Goal: Navigation & Orientation: Find specific page/section

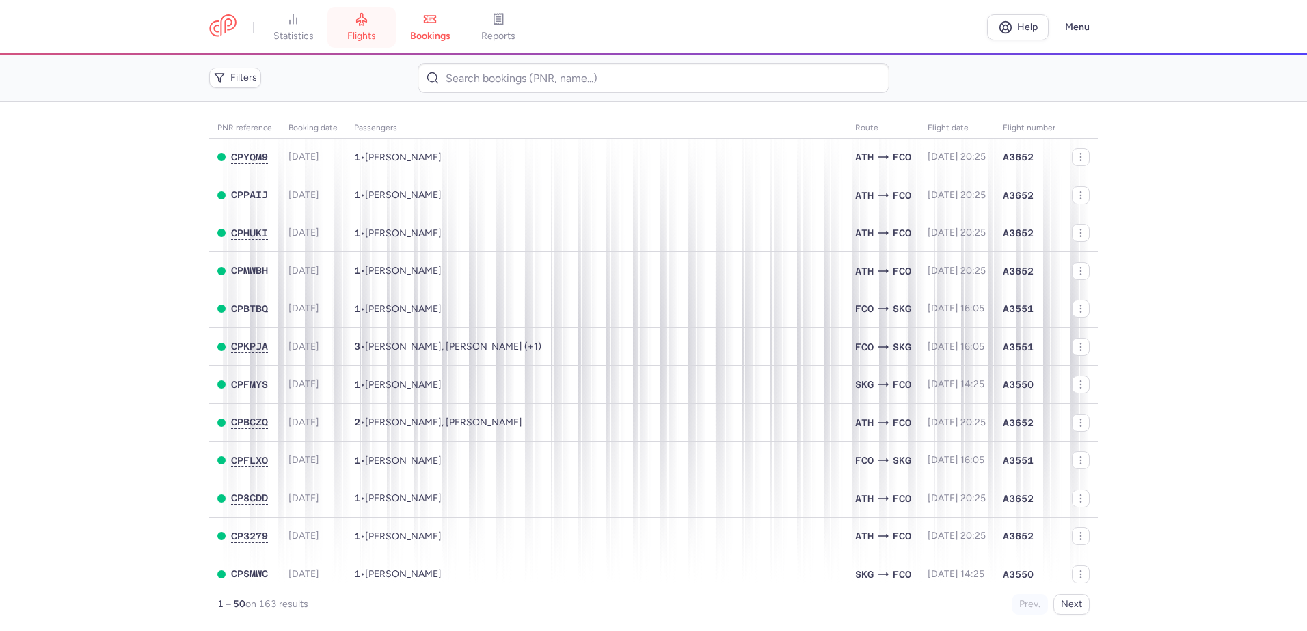
drag, startPoint x: 370, startPoint y: 5, endPoint x: 366, endPoint y: 12, distance: 8.3
click at [369, 5] on header "statistics flights bookings reports Help Menu" at bounding box center [653, 27] width 1307 height 55
click at [360, 18] on icon at bounding box center [362, 19] width 14 height 14
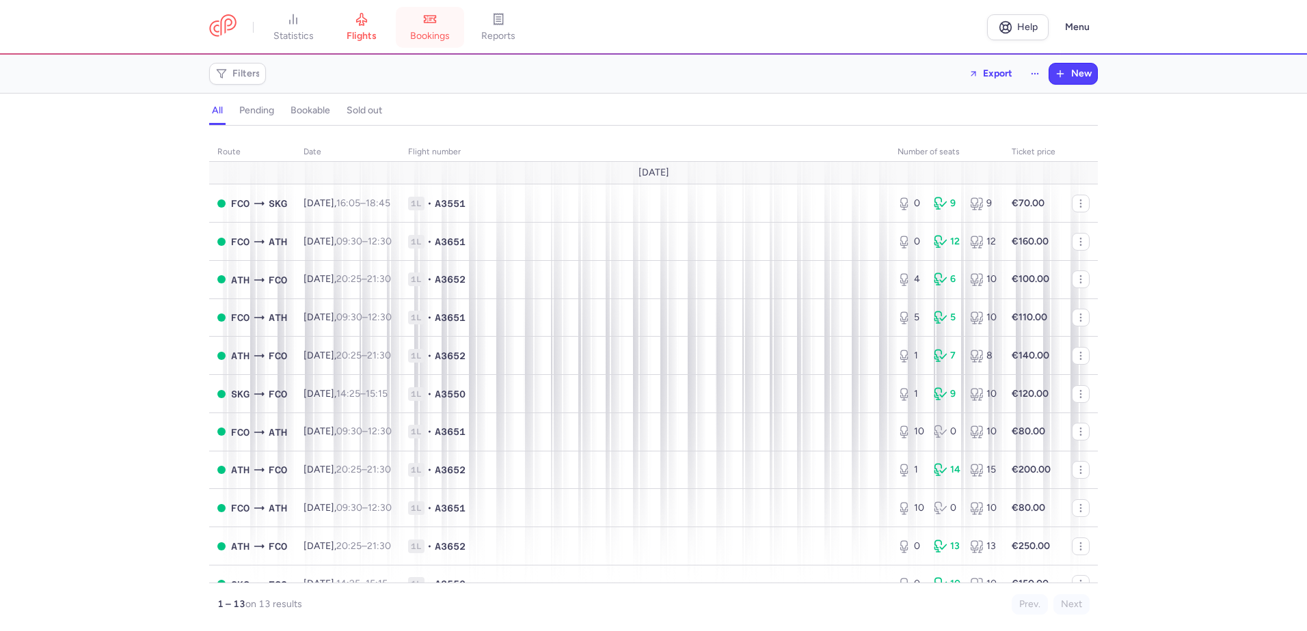
click at [438, 32] on span "bookings" at bounding box center [430, 36] width 40 height 12
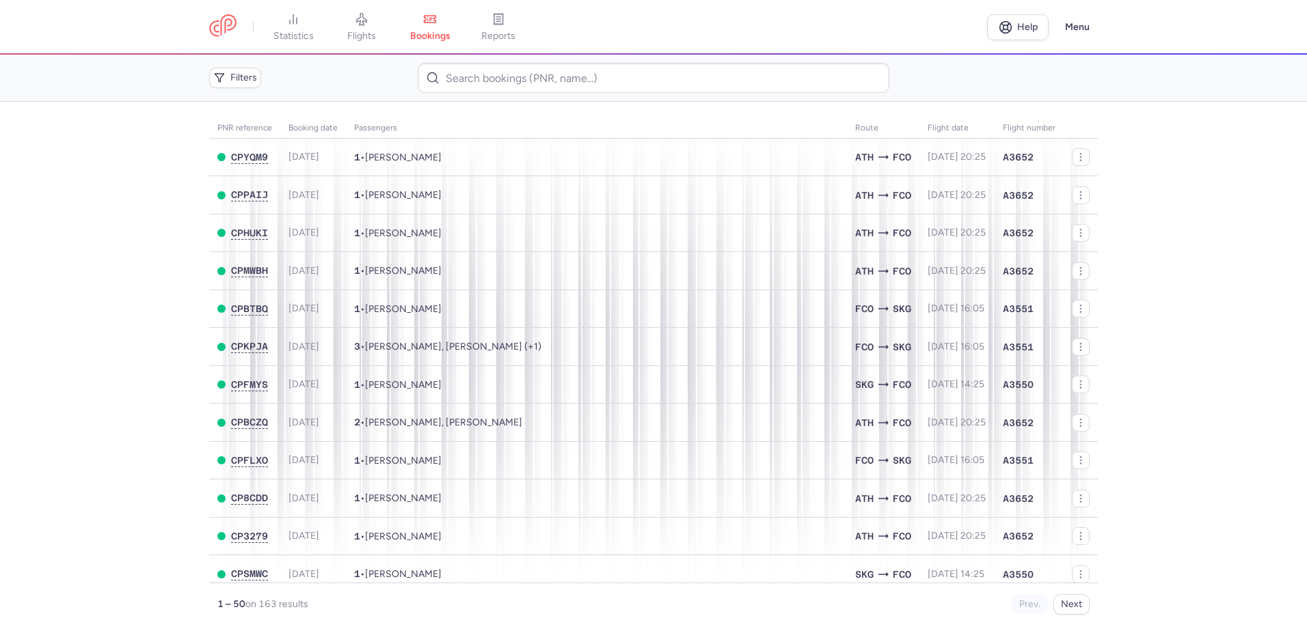
click at [120, 311] on main "PNR reference Booking date Passengers Route flight date Flight number CPYQM9 [D…" at bounding box center [653, 367] width 1307 height 530
click at [379, 27] on link "flights" at bounding box center [361, 27] width 68 height 30
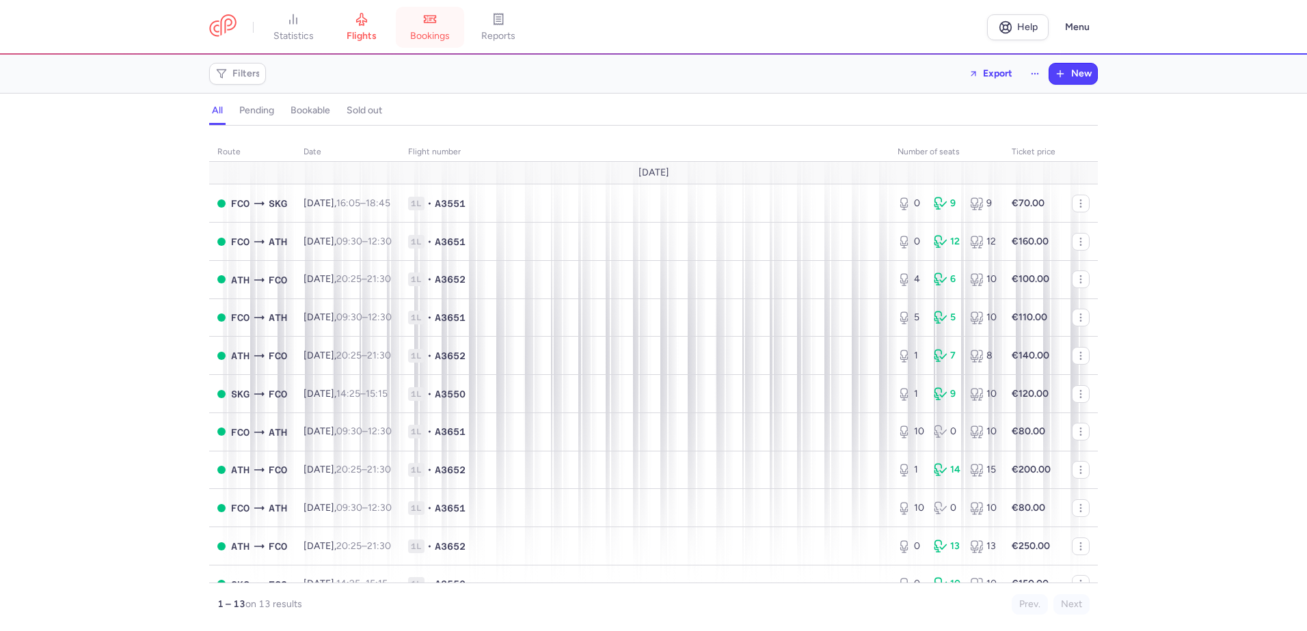
click at [430, 25] on icon at bounding box center [430, 19] width 14 height 14
